Goal: Check status: Check status

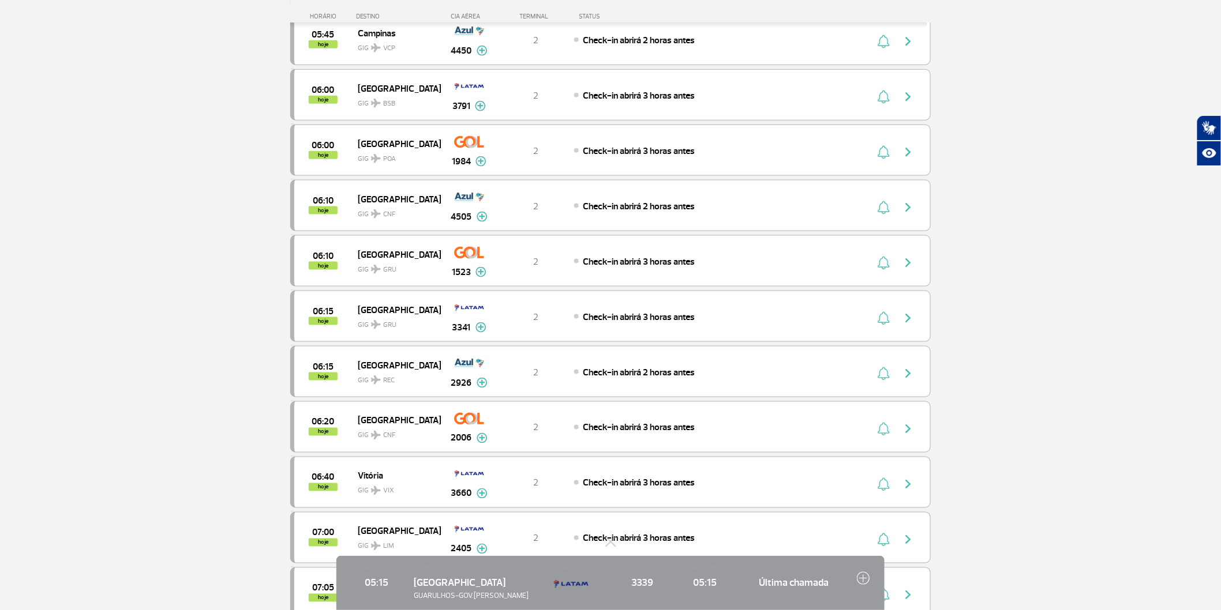
scroll to position [263, 0]
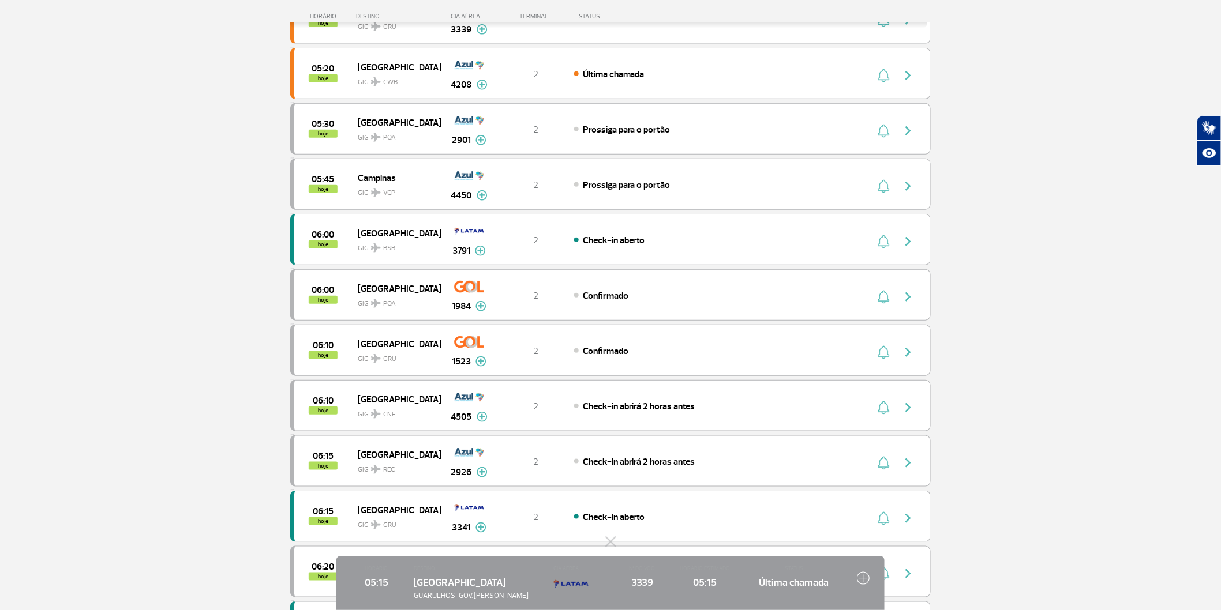
click at [233, 448] on section "Página Inicial > Voos > Painel de Voos Painel de Voos Partidas Chegadas 05:05 h…" at bounding box center [610, 472] width 1221 height 1354
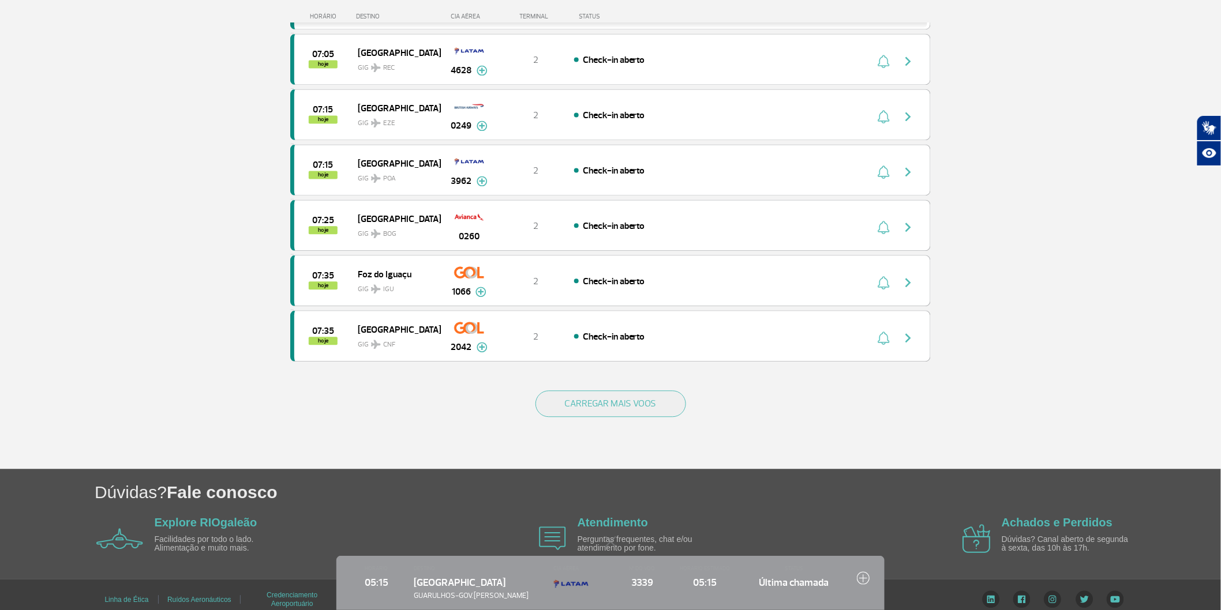
scroll to position [1025, 0]
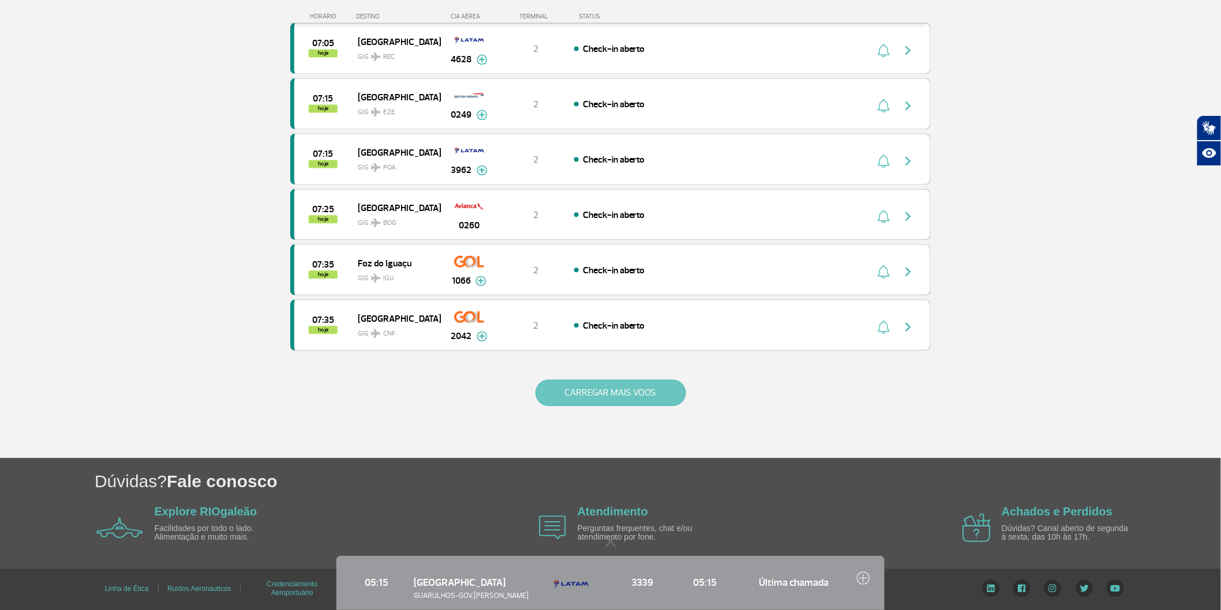
click at [604, 406] on button "CARREGAR MAIS VOOS" at bounding box center [610, 393] width 151 height 27
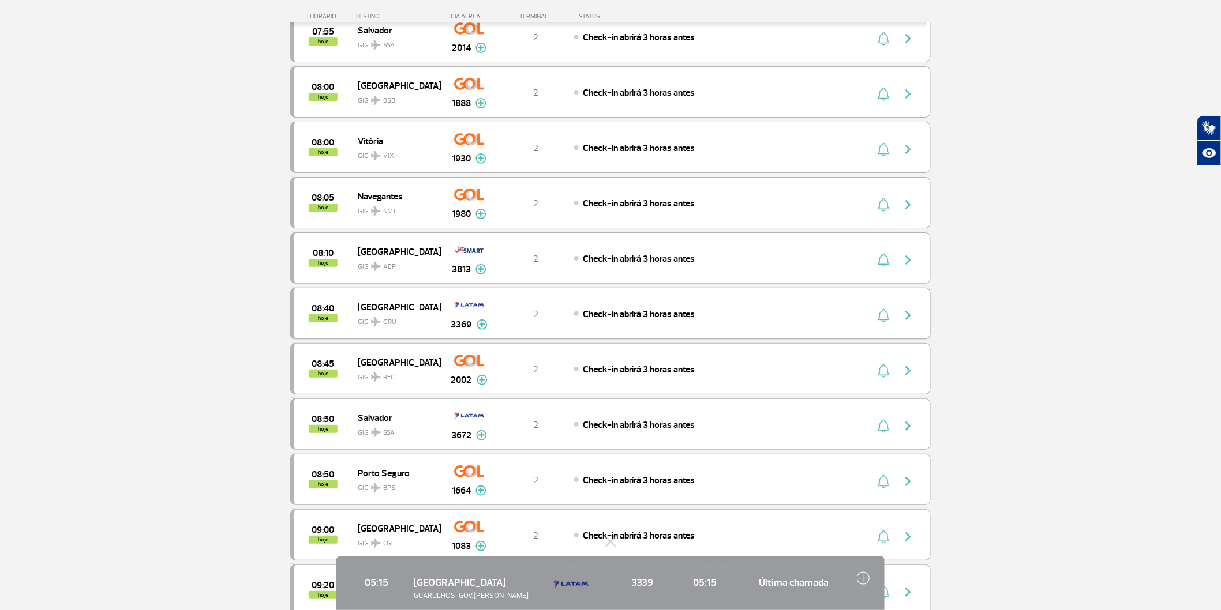
scroll to position [2221, 0]
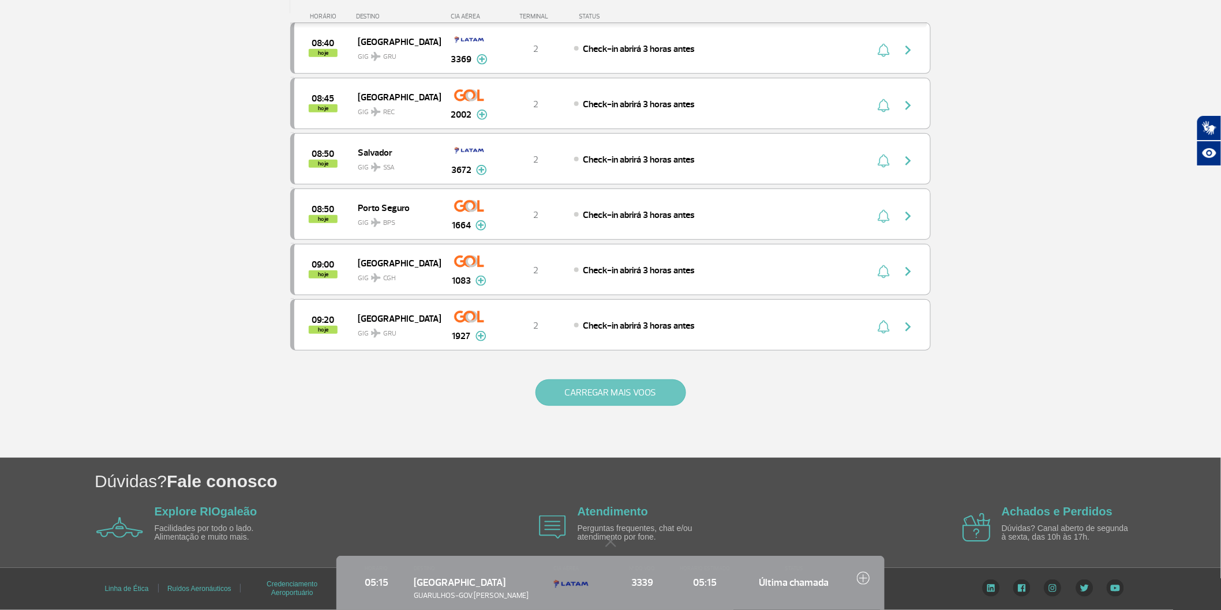
click at [623, 395] on button "CARREGAR MAIS VOOS" at bounding box center [610, 393] width 151 height 27
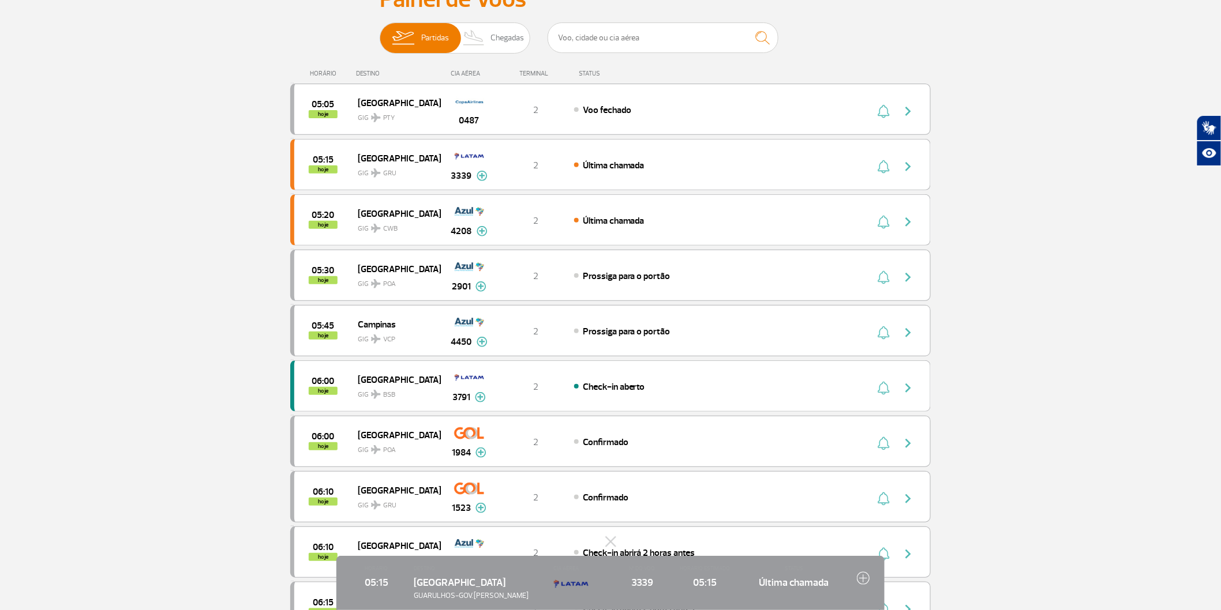
scroll to position [0, 0]
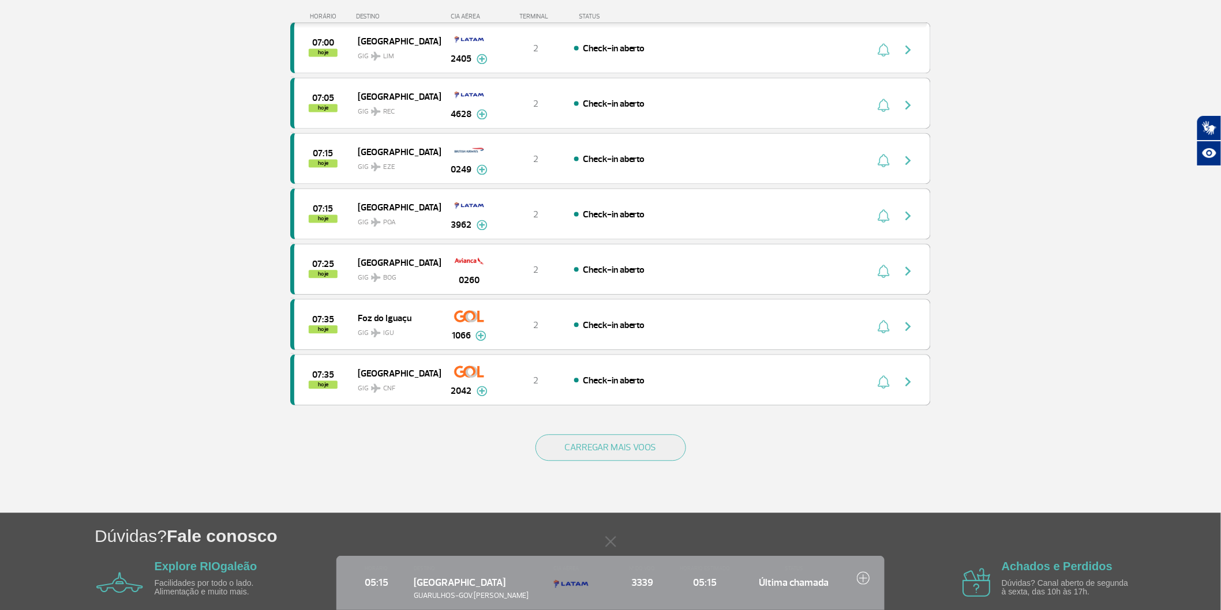
scroll to position [961, 0]
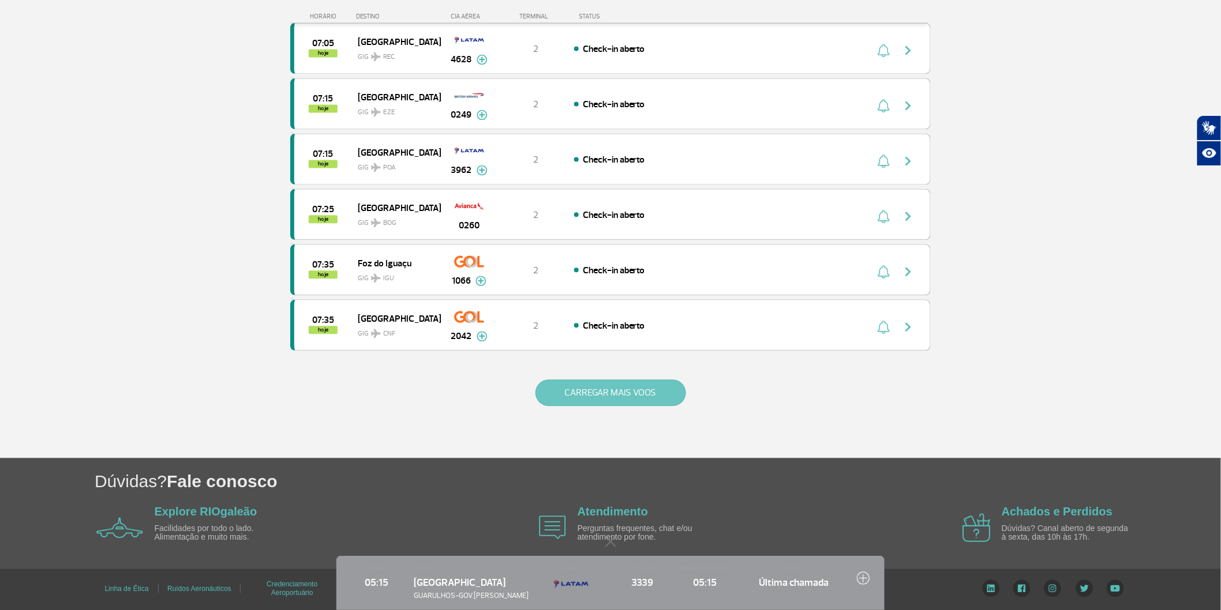
click at [556, 406] on button "CARREGAR MAIS VOOS" at bounding box center [610, 393] width 151 height 27
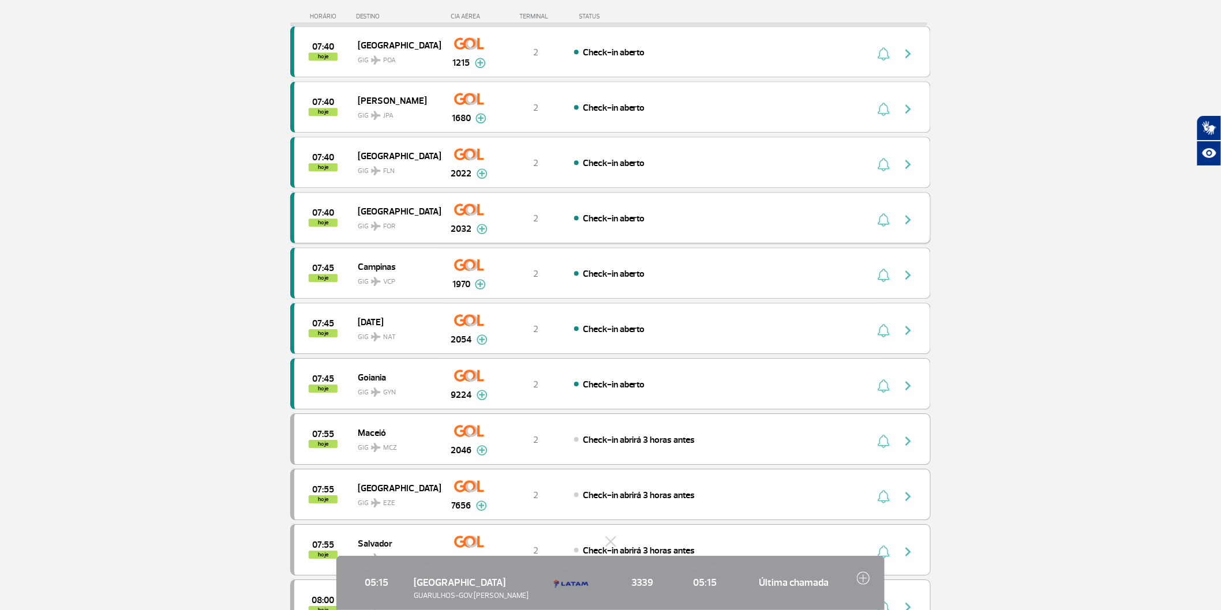
scroll to position [1282, 0]
